Goal: Submit feedback/report problem: Provide input to the site owners about the experience or issues

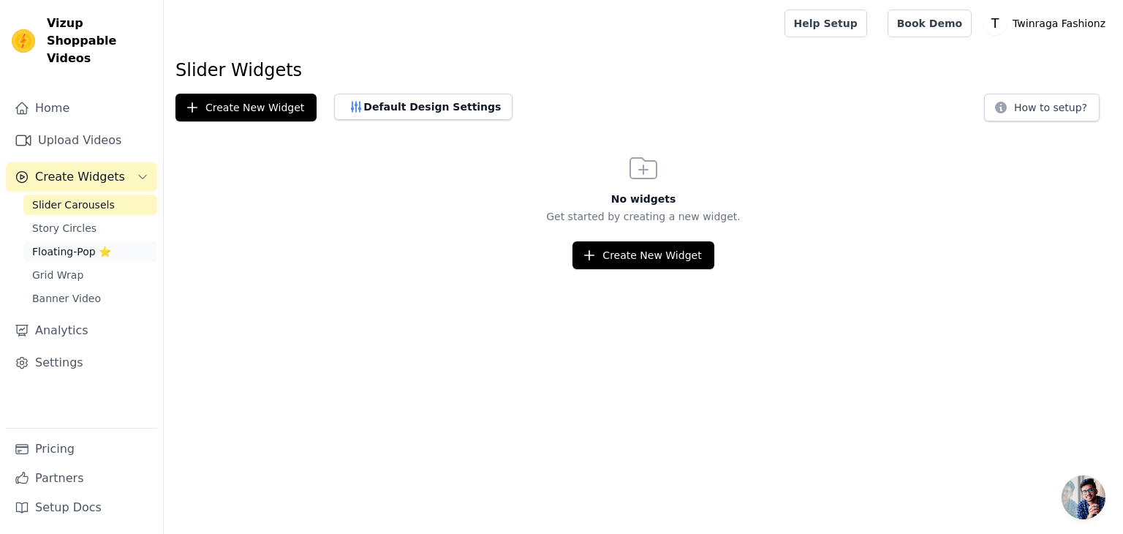
click at [47, 244] on span "Floating-Pop ⭐" at bounding box center [71, 251] width 79 height 15
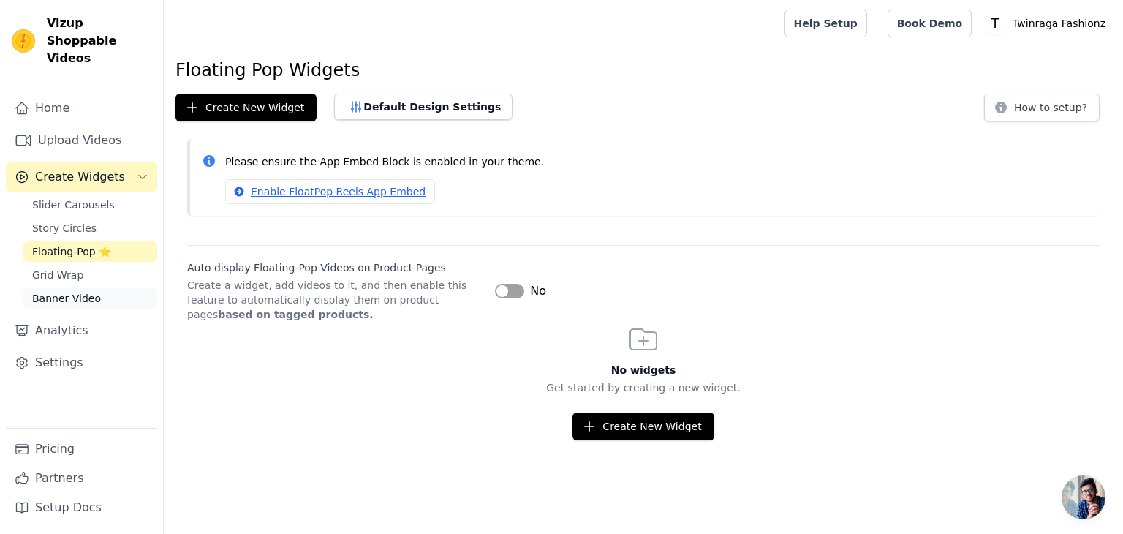
click at [78, 291] on span "Banner Video" at bounding box center [66, 298] width 69 height 15
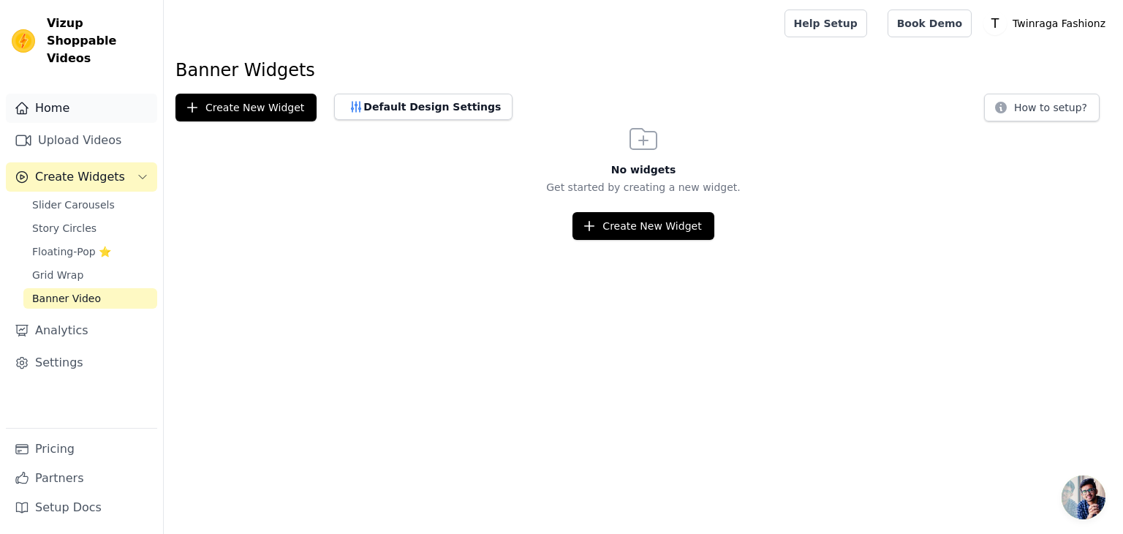
click at [60, 94] on link "Home" at bounding box center [81, 108] width 151 height 29
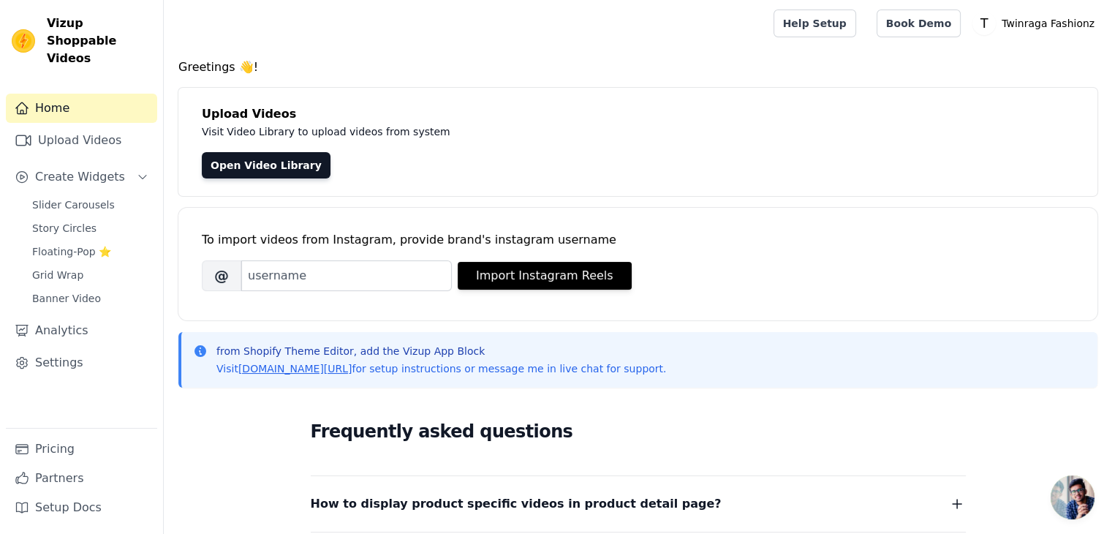
click at [41, 94] on link "Home" at bounding box center [81, 108] width 151 height 29
click at [1080, 489] on span "Open chat" at bounding box center [1073, 497] width 44 height 44
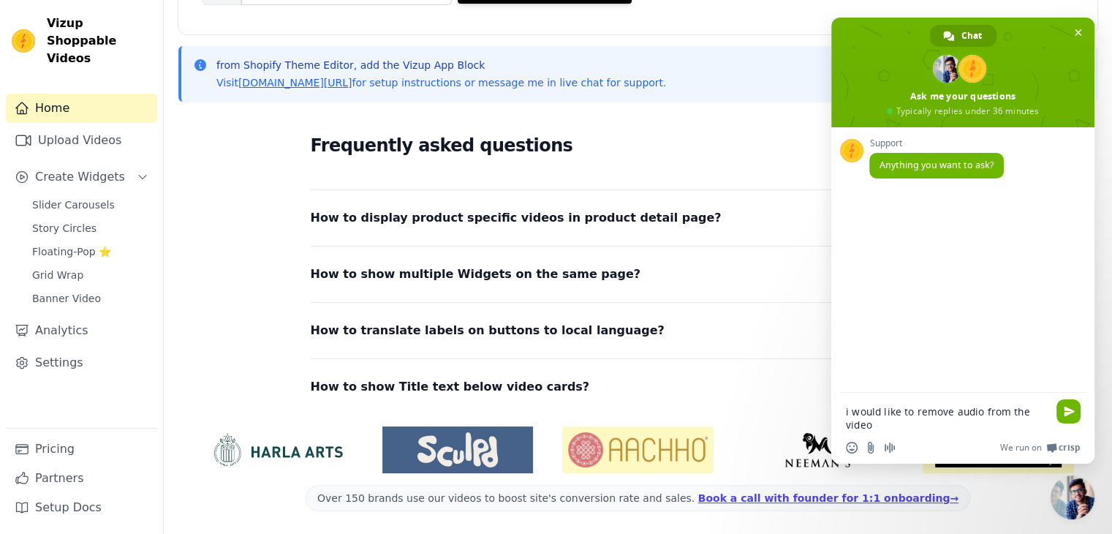
type textarea "i would like to remove audio from the videos"
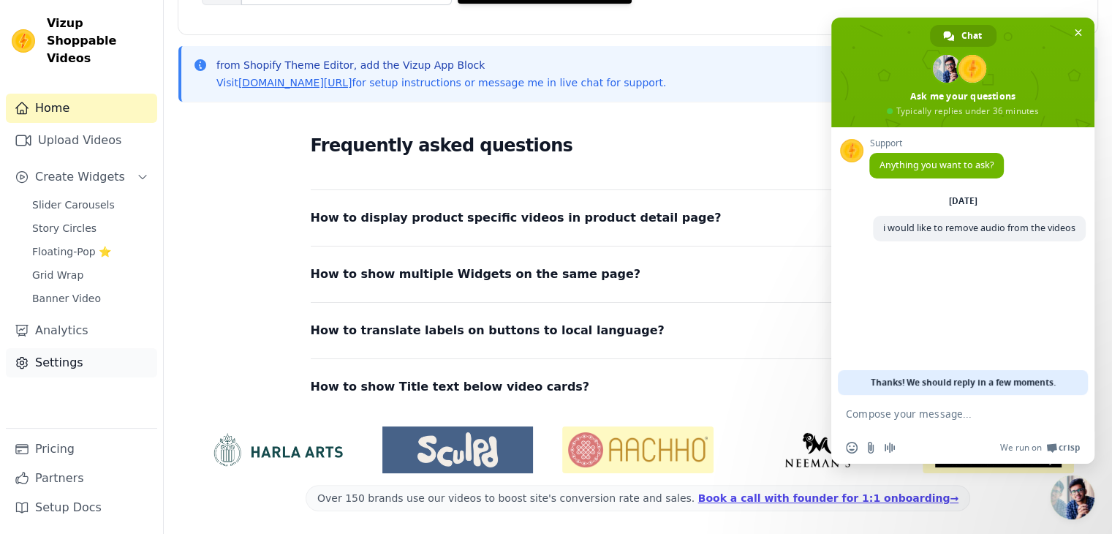
click at [95, 348] on link "Settings" at bounding box center [81, 362] width 151 height 29
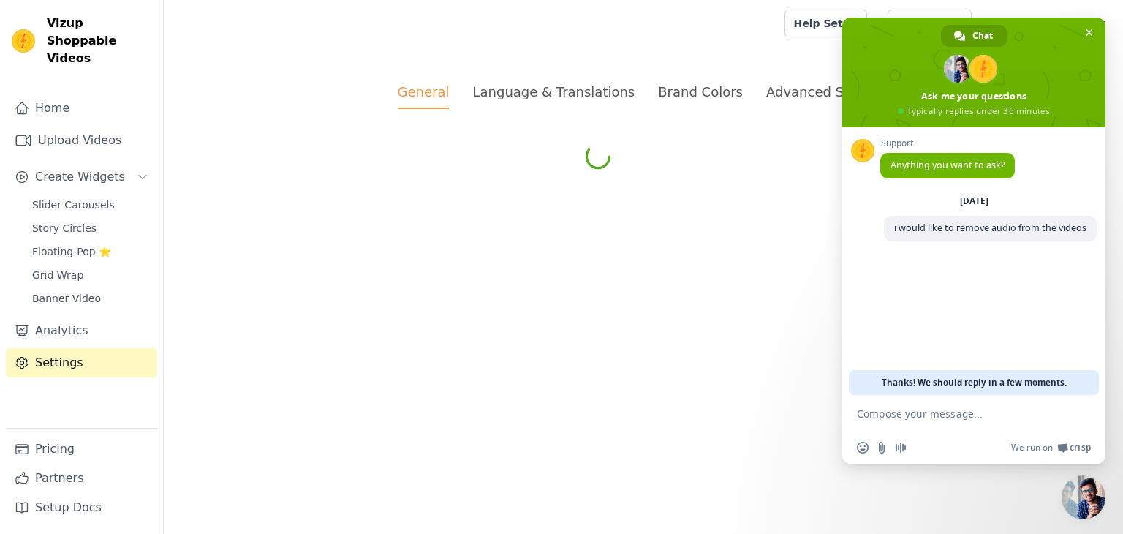
click at [642, 173] on html "Vizup Shoppable Videos Home Upload Videos Create Widgets Slider Carousels Story…" at bounding box center [561, 86] width 1123 height 173
click at [1085, 37] on span "Close chat" at bounding box center [1089, 32] width 15 height 15
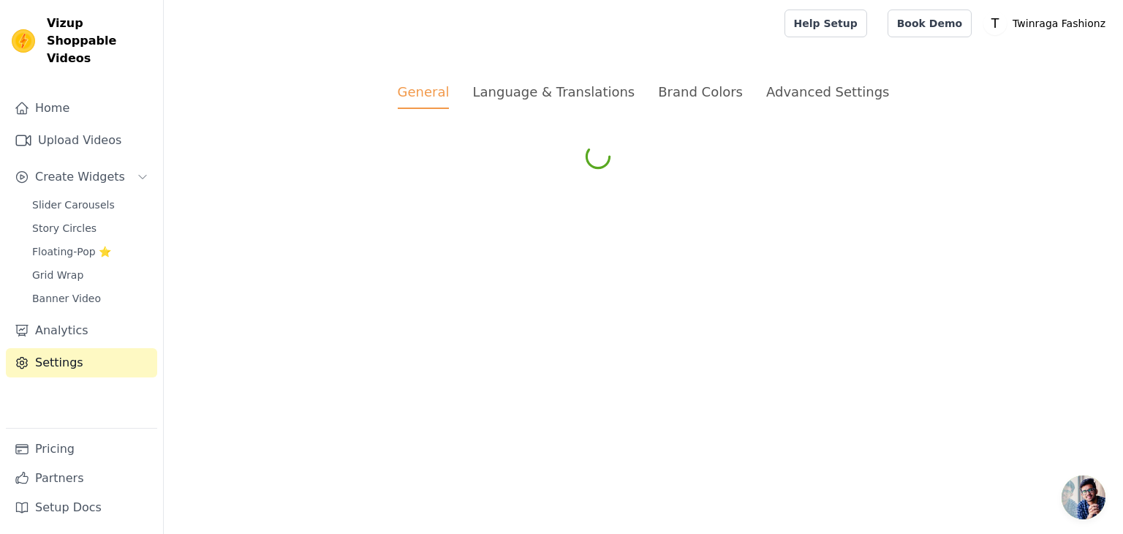
click at [813, 99] on div "Advanced Settings" at bounding box center [827, 92] width 123 height 20
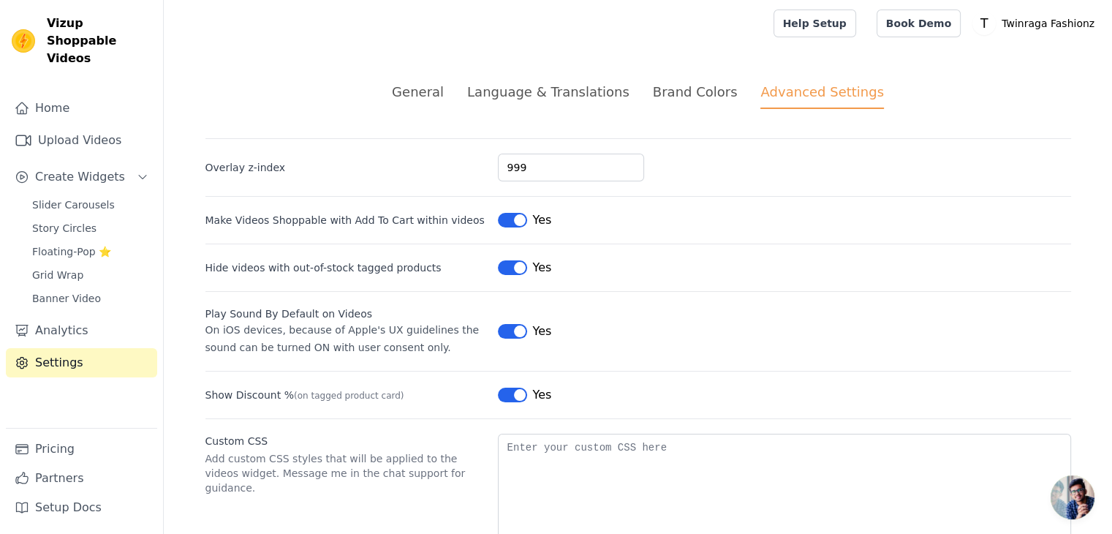
scroll to position [64, 0]
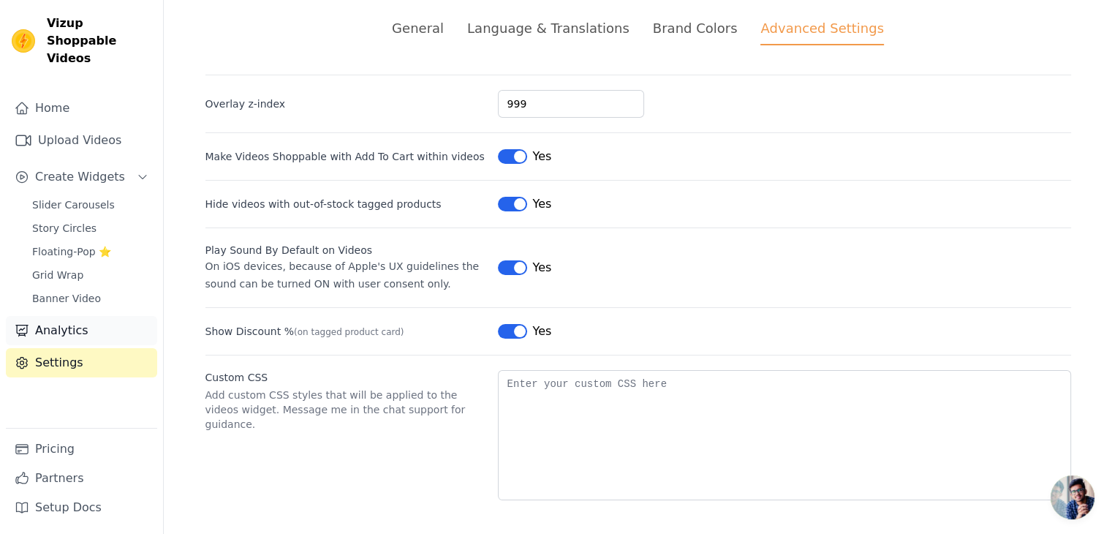
click at [73, 316] on link "Analytics" at bounding box center [81, 330] width 151 height 29
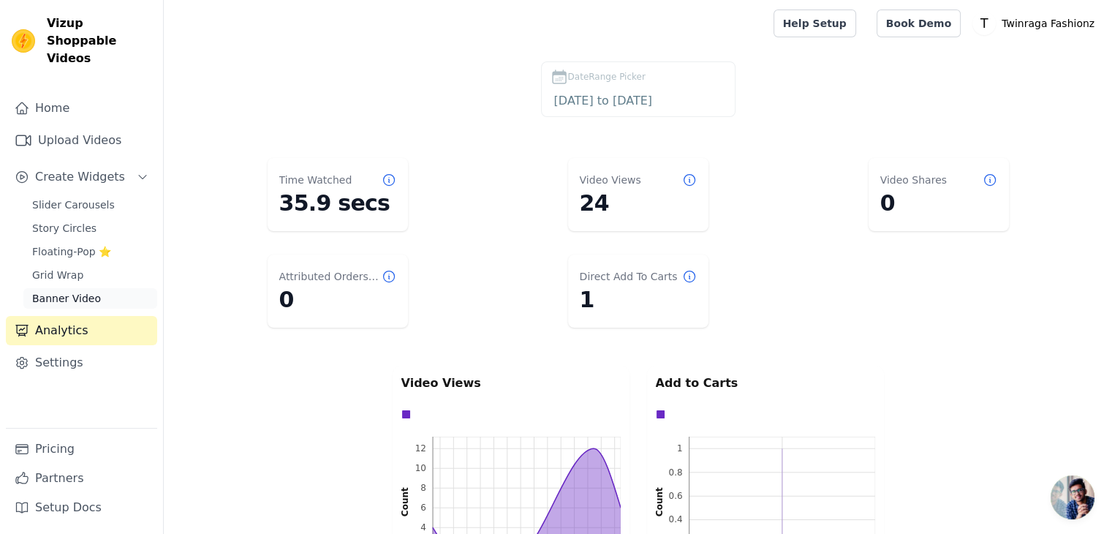
click at [65, 291] on span "Banner Video" at bounding box center [66, 298] width 69 height 15
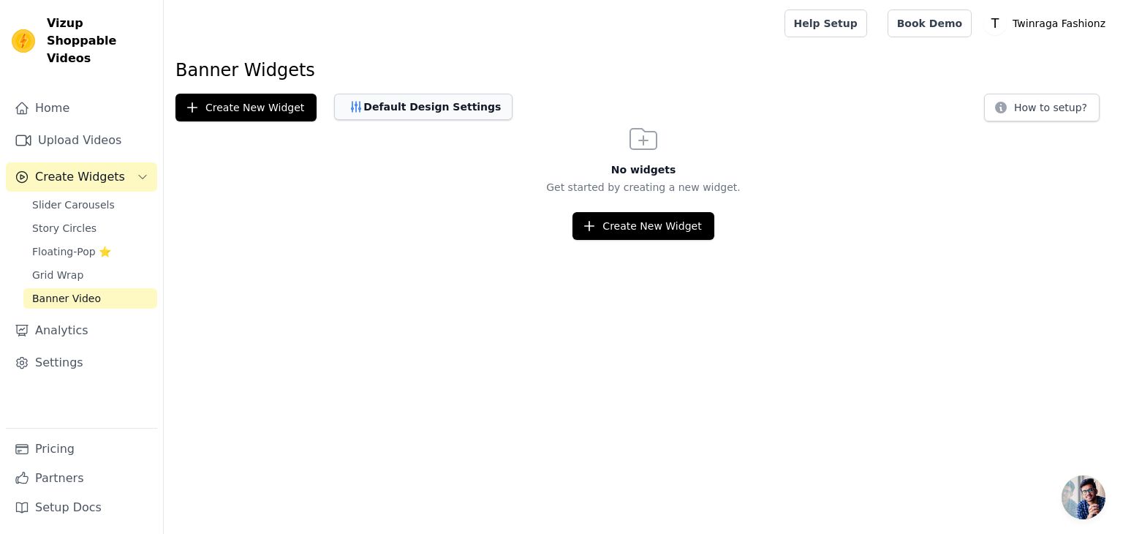
click at [366, 108] on button "Default Design Settings" at bounding box center [423, 107] width 178 height 26
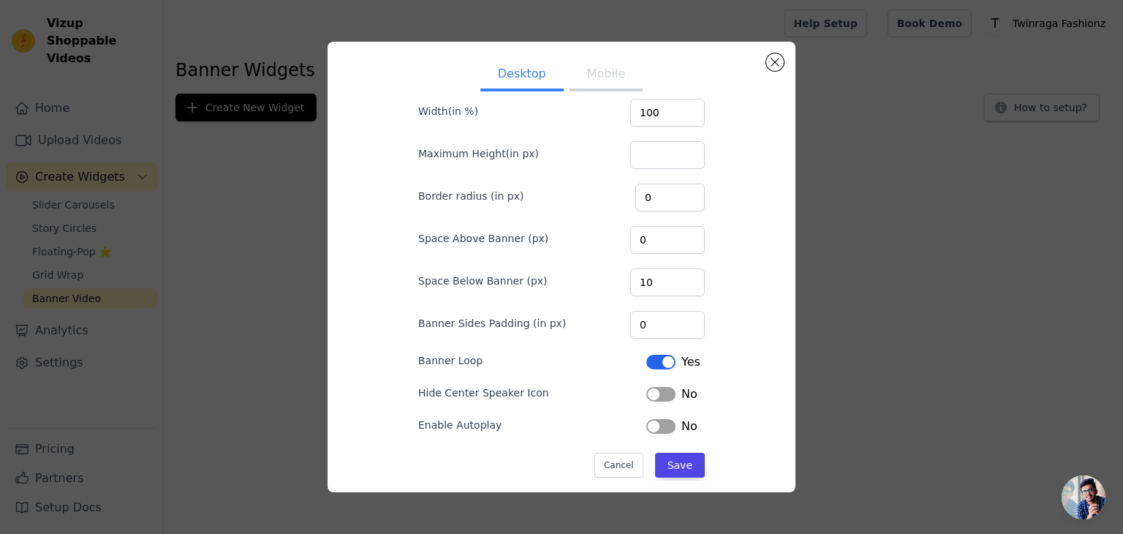
scroll to position [67, 0]
click at [656, 391] on button "Label" at bounding box center [661, 392] width 29 height 15
click at [679, 457] on button "Save" at bounding box center [680, 463] width 50 height 25
